Goal: Task Accomplishment & Management: Use online tool/utility

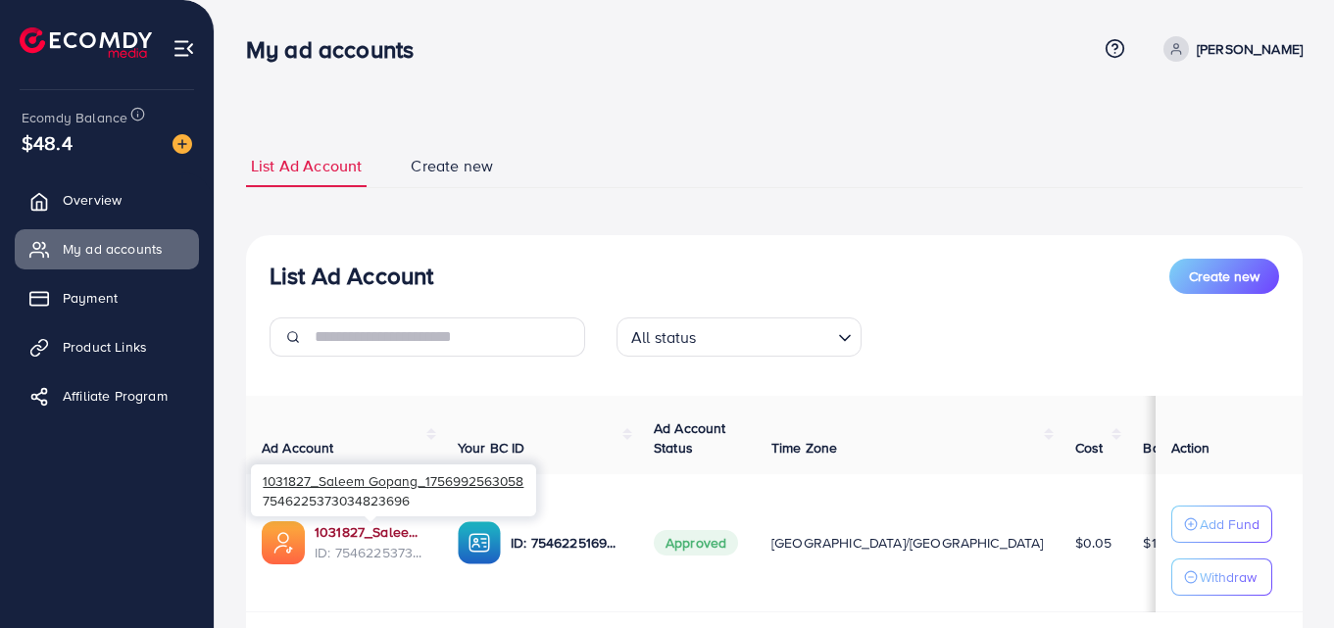
click at [368, 526] on link "1031827_Saleem Gopang_1756992563058" at bounding box center [371, 532] width 112 height 20
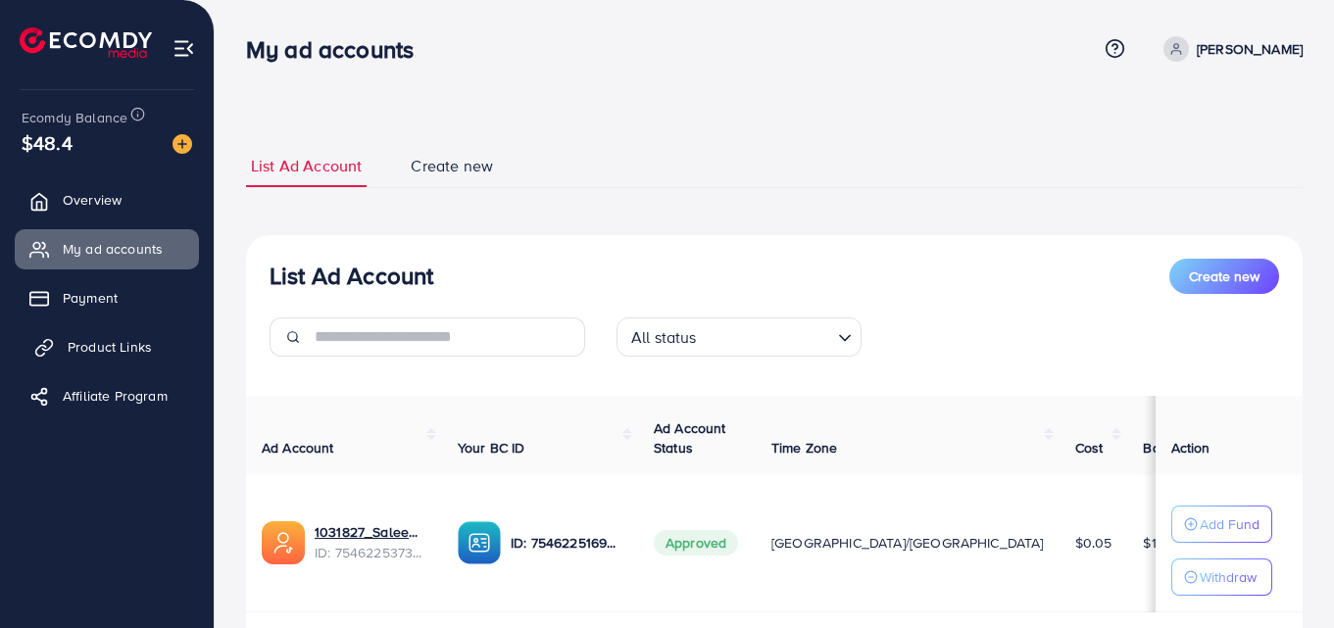
click at [87, 334] on link "Product Links" at bounding box center [107, 346] width 184 height 39
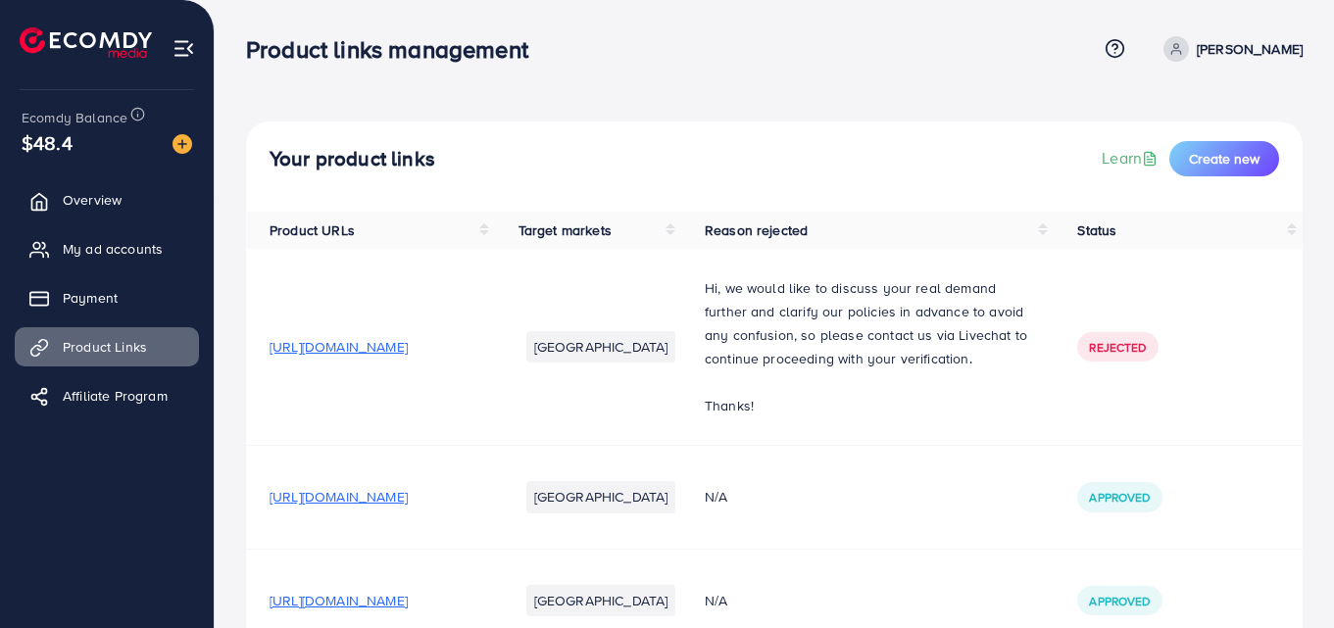
drag, startPoint x: 613, startPoint y: 414, endPoint x: 615, endPoint y: 474, distance: 60.8
drag, startPoint x: 615, startPoint y: 474, endPoint x: 616, endPoint y: 532, distance: 57.8
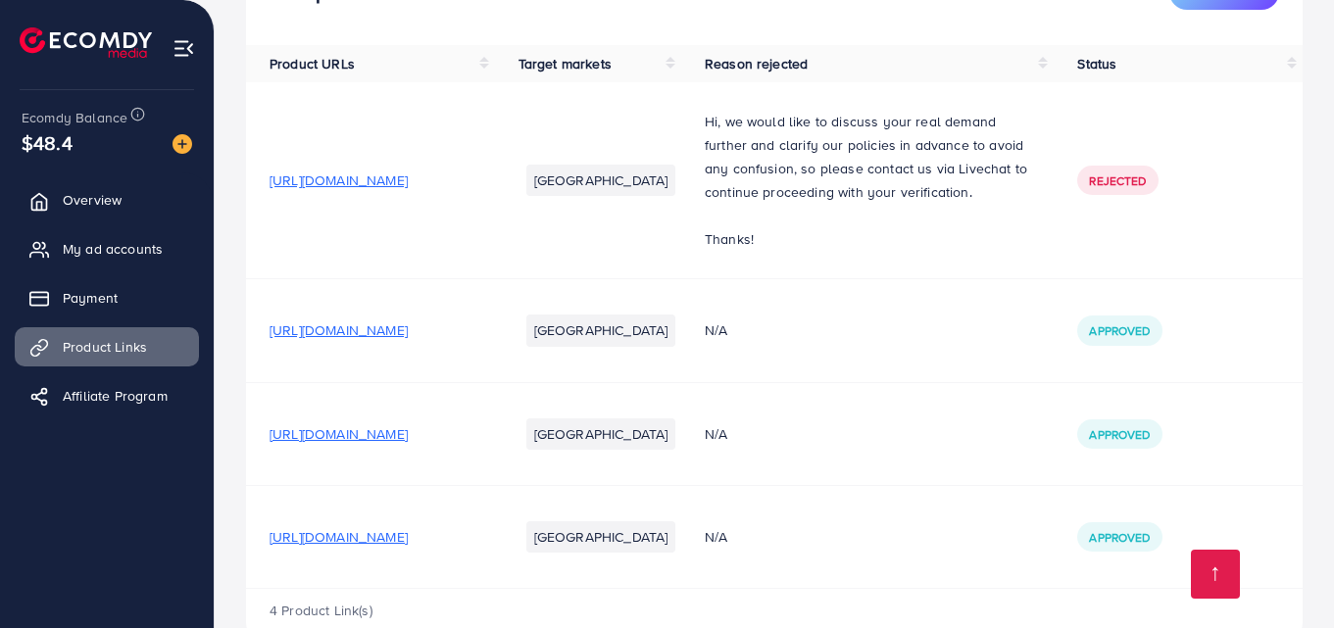
scroll to position [239, 0]
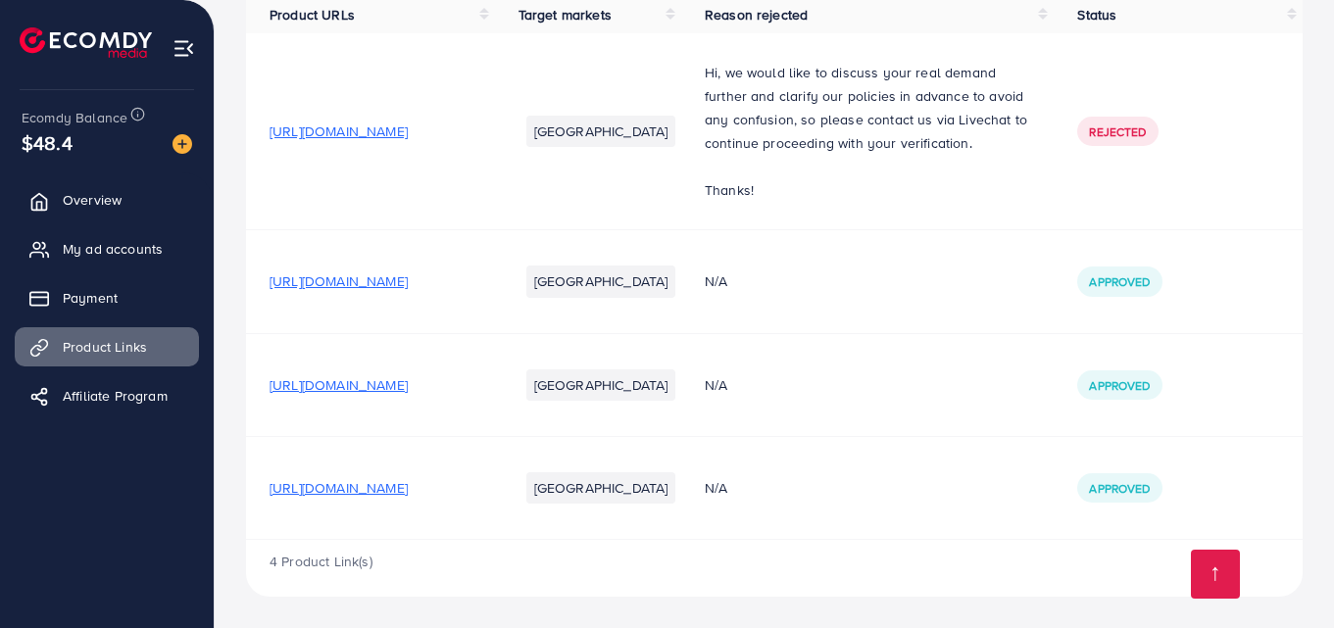
click at [408, 494] on span "https://www.daraz.pk/products/magic-water-book-painting-drawing-coloring-board-…" at bounding box center [338, 488] width 138 height 20
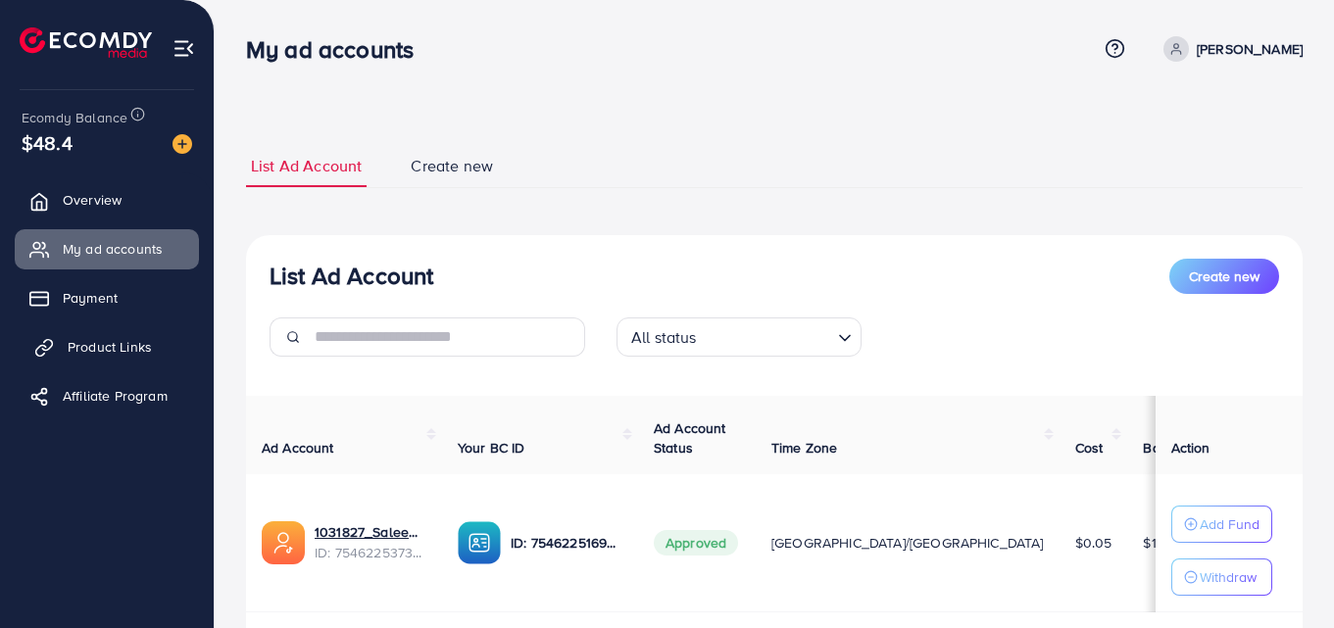
click at [121, 352] on span "Product Links" at bounding box center [110, 347] width 84 height 20
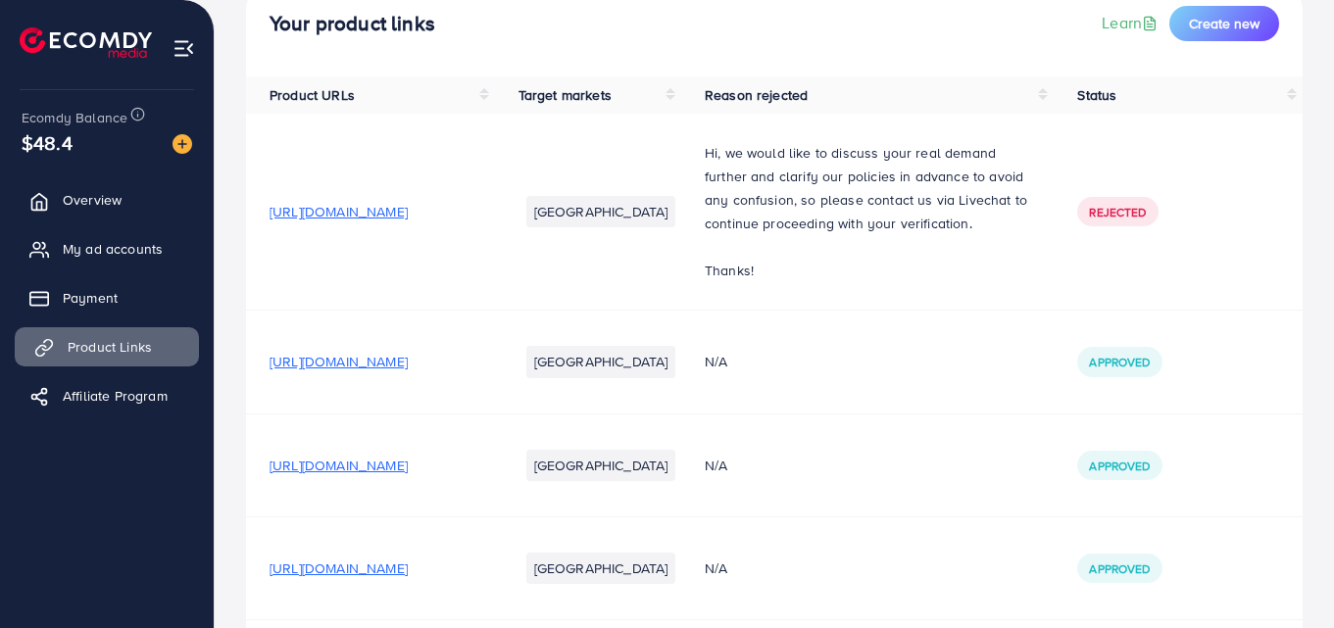
scroll to position [239, 0]
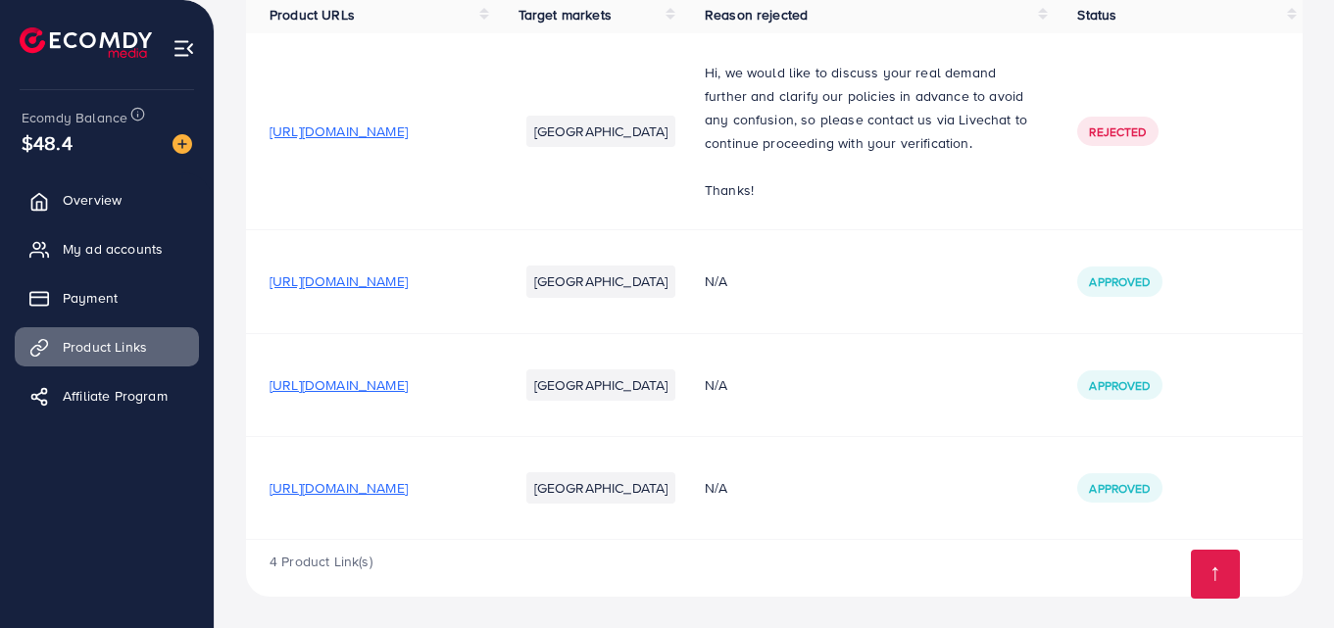
click at [408, 391] on span "https://27yf7a-cy.myshopify.com/products/szm-stainless-steel-sport-water-bottle…" at bounding box center [338, 385] width 138 height 20
click at [408, 494] on span "https://www.daraz.pk/products/magic-water-book-painting-drawing-coloring-board-…" at bounding box center [338, 488] width 138 height 20
click at [408, 493] on span "https://www.daraz.pk/products/magic-water-book-painting-drawing-coloring-board-…" at bounding box center [338, 488] width 138 height 20
click at [103, 251] on span "My ad accounts" at bounding box center [118, 249] width 100 height 20
